Goal: Navigation & Orientation: Go to known website

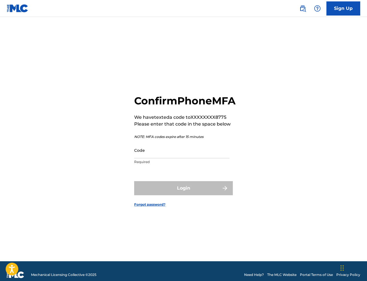
click at [151, 164] on p "Required" at bounding box center [181, 161] width 95 height 5
click at [167, 158] on input "Code" at bounding box center [181, 150] width 95 height 16
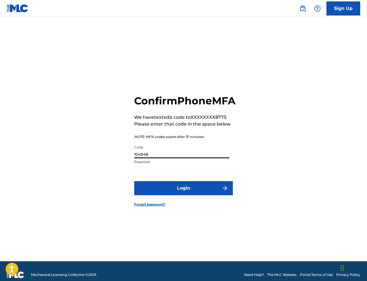
type input "104948"
click at [134, 181] on button "Login" at bounding box center [183, 188] width 99 height 14
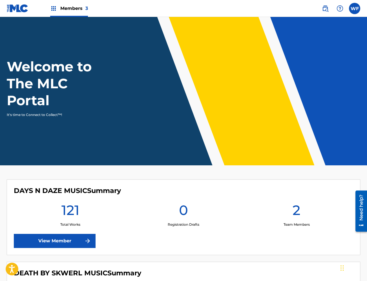
click at [350, 10] on label at bounding box center [354, 8] width 11 height 11
click at [355, 8] on input "[PERSON_NAME] [EMAIL_ADDRESS][DOMAIN_NAME] Notification Preferences Profile Log…" at bounding box center [355, 8] width 0 height 0
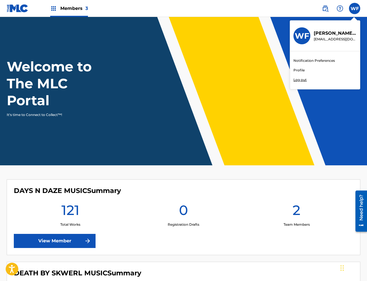
click at [55, 6] on img at bounding box center [53, 8] width 7 height 7
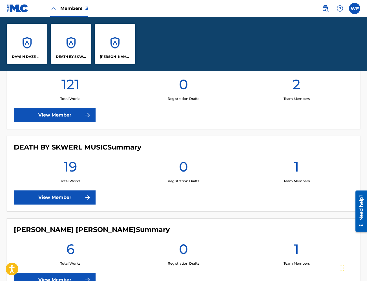
scroll to position [237, 0]
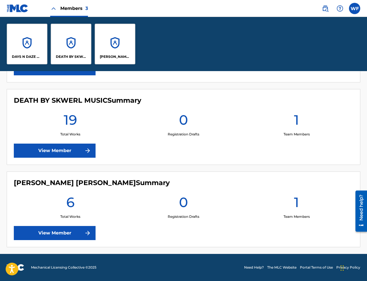
click at [279, 265] on link "The MLC Website" at bounding box center [281, 267] width 29 height 5
